Goal: Communication & Community: Answer question/provide support

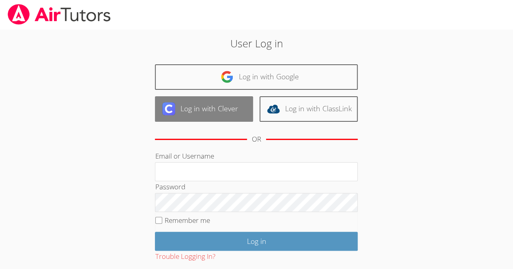
click at [206, 108] on link "Log in with Clever" at bounding box center [204, 109] width 98 height 26
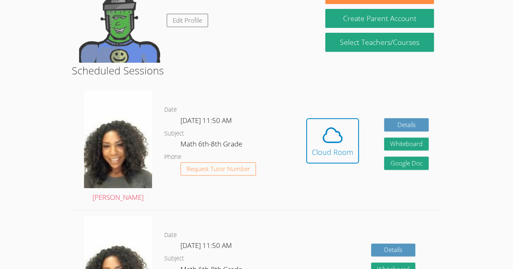
scroll to position [150, 0]
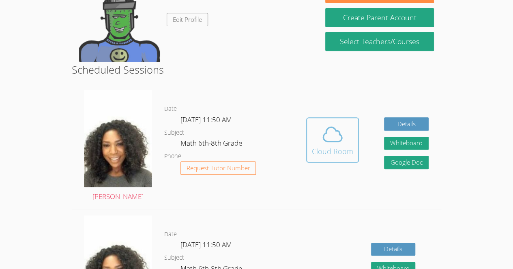
click at [336, 150] on div "Cloud Room" at bounding box center [332, 151] width 41 height 11
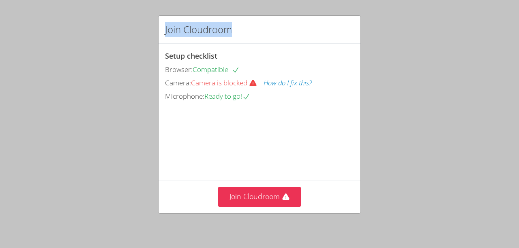
click at [237, 0] on html "Join Cloudroom Setup checklist Browser: Compatible Camera: Camera is blocked Ho…" at bounding box center [259, 124] width 519 height 248
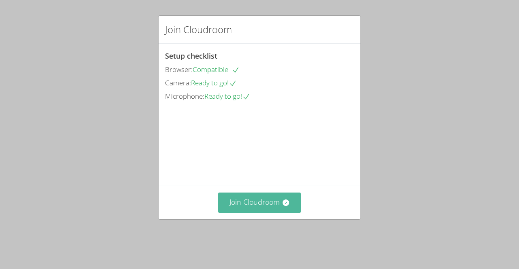
click at [252, 213] on button "Join Cloudroom" at bounding box center [259, 203] width 83 height 20
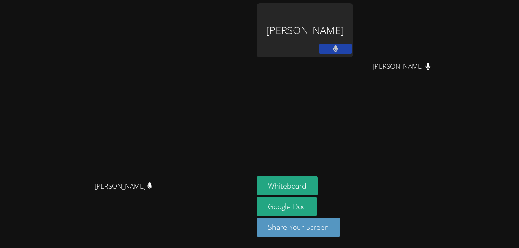
drag, startPoint x: 244, startPoint y: 108, endPoint x: 244, endPoint y: 87, distance: 21.1
click at [188, 87] on video at bounding box center [127, 107] width 122 height 139
click at [318, 185] on button "Whiteboard" at bounding box center [286, 186] width 61 height 19
click at [351, 46] on button at bounding box center [335, 49] width 32 height 10
click at [340, 48] on icon at bounding box center [335, 48] width 9 height 7
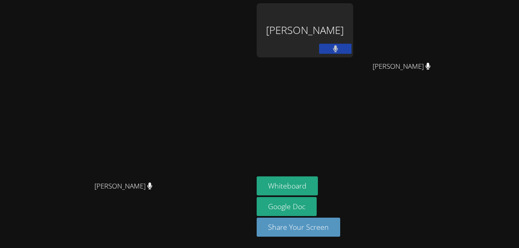
click at [351, 50] on button at bounding box center [335, 49] width 32 height 10
click at [340, 49] on icon at bounding box center [335, 48] width 9 height 7
click at [188, 150] on video at bounding box center [127, 107] width 122 height 139
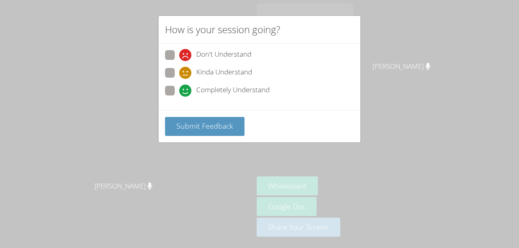
click at [172, 78] on label "Kinda Understand" at bounding box center [208, 73] width 87 height 11
click at [179, 75] on input "Kinda Understand" at bounding box center [182, 71] width 7 height 7
radio input "true"
click at [179, 97] on span at bounding box center [179, 97] width 0 height 0
click at [179, 90] on input "Completely Understand" at bounding box center [182, 89] width 7 height 7
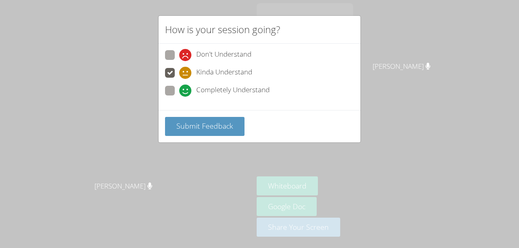
radio input "true"
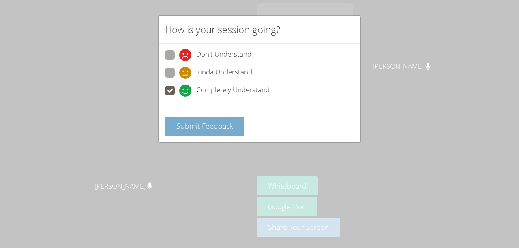
click at [210, 125] on span "Submit Feedback" at bounding box center [204, 126] width 57 height 10
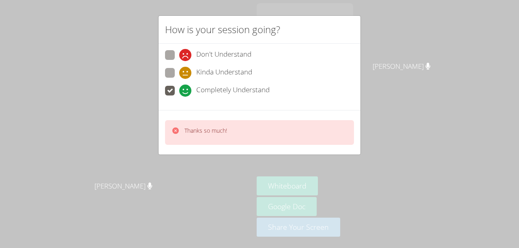
click at [179, 79] on span at bounding box center [179, 79] width 0 height 0
click at [179, 69] on input "Kinda Understand" at bounding box center [182, 71] width 7 height 7
radio input "true"
click at [239, 130] on div "Thanks so much!" at bounding box center [259, 132] width 189 height 25
